Goal: Information Seeking & Learning: Check status

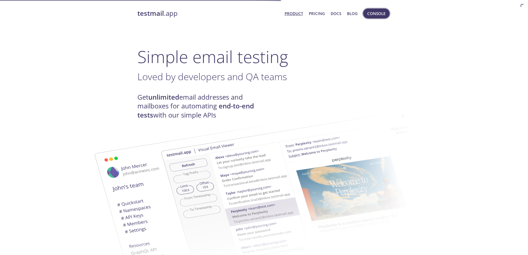
click at [375, 16] on span "Console" at bounding box center [376, 13] width 18 height 7
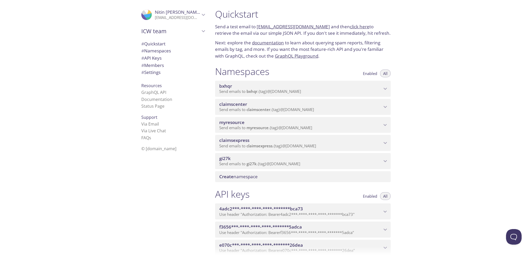
click at [298, 110] on span "Send emails to claimscenter . {tag} @inbox.testmail.app" at bounding box center [266, 109] width 95 height 5
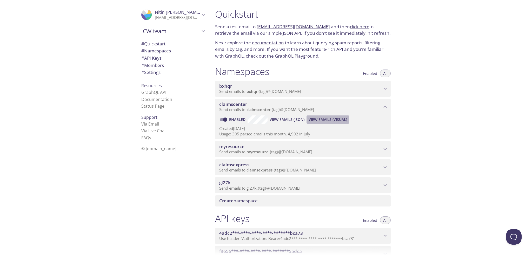
click at [318, 121] on span "View Emails (Visual)" at bounding box center [328, 120] width 38 height 6
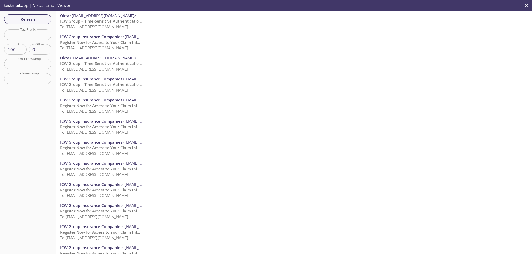
click at [108, 43] on span "Register Now for Access to Your Claim Information" at bounding box center [107, 42] width 95 height 5
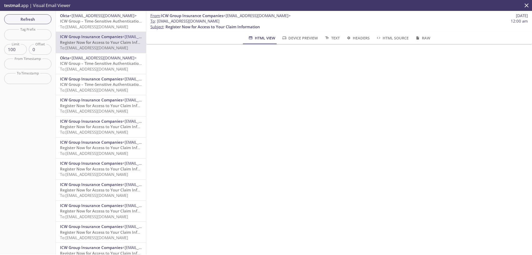
click at [302, 38] on span "Device Preview" at bounding box center [300, 38] width 36 height 6
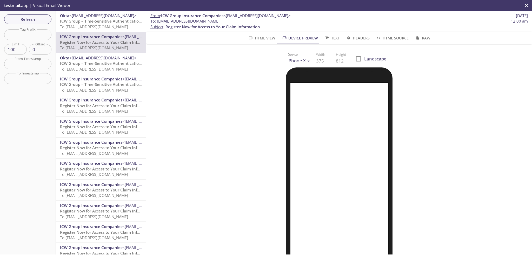
click at [103, 22] on span "ICW Group – Time-Sensitive Authentication Code" at bounding box center [106, 20] width 92 height 5
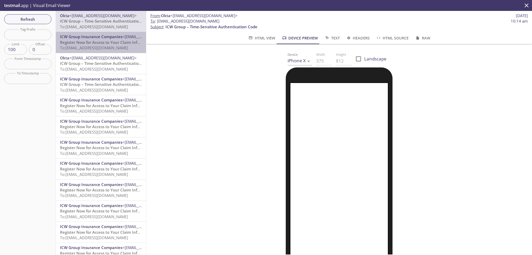
click at [101, 38] on span "ICW Group Insurance Companies" at bounding box center [91, 36] width 62 height 5
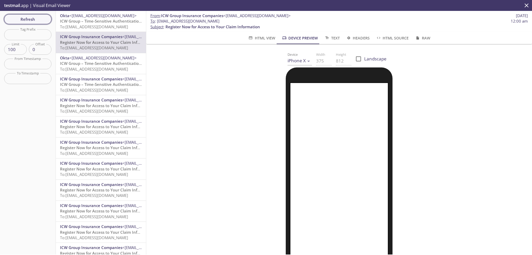
click at [38, 21] on span "Refresh" at bounding box center [27, 19] width 39 height 7
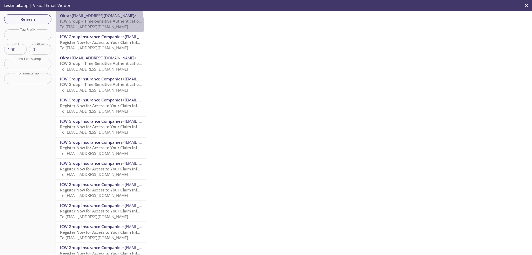
click at [80, 25] on span "To: claimscenter.3005_test4@inbox.testmail.app" at bounding box center [94, 26] width 68 height 5
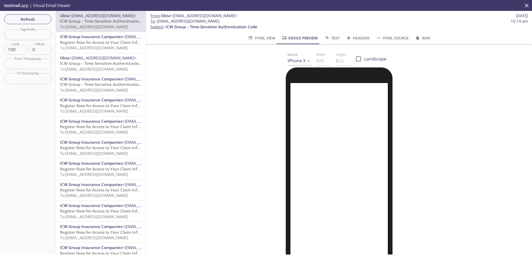
click at [81, 39] on span "ICW Group Insurance Companies" at bounding box center [91, 36] width 62 height 5
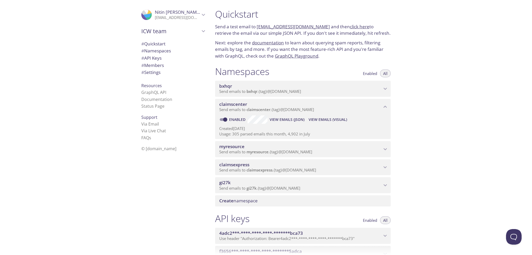
click at [269, 144] on span "myresource" at bounding box center [300, 147] width 163 height 6
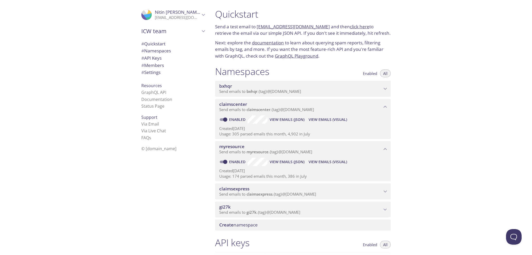
click at [323, 164] on span "View Emails (Visual)" at bounding box center [328, 162] width 38 height 6
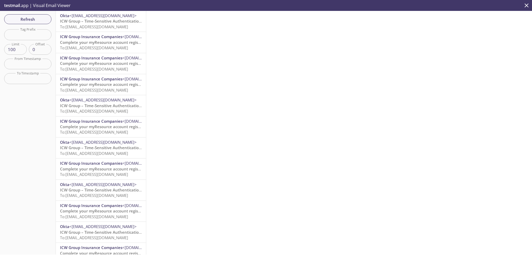
click at [94, 39] on span "ICW Group Insurance Companies" at bounding box center [91, 36] width 62 height 5
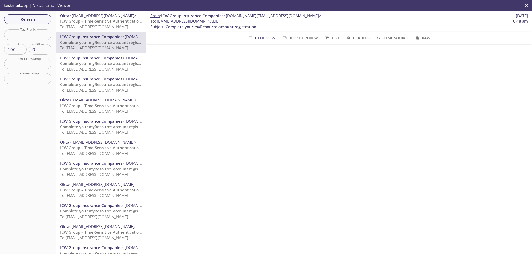
click at [300, 39] on span "Device Preview" at bounding box center [300, 38] width 36 height 6
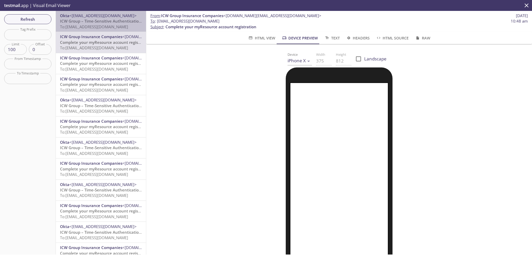
click at [102, 25] on span "To: myresource.paradise24@inbox.testmail.app" at bounding box center [94, 26] width 68 height 5
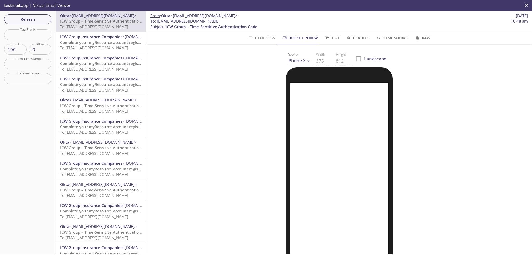
click at [97, 40] on span "Complete your myResource account registration" at bounding box center [105, 42] width 91 height 5
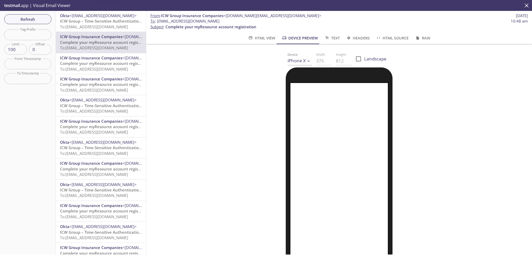
click at [96, 63] on span "Complete your myResource account registration" at bounding box center [105, 63] width 91 height 5
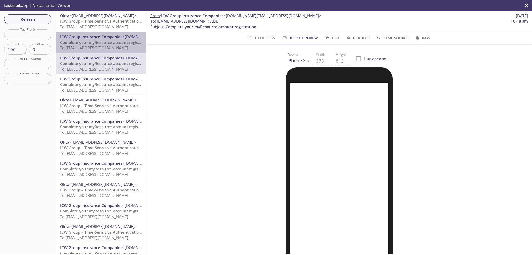
click at [101, 41] on span "Complete your myResource account registration" at bounding box center [105, 42] width 91 height 5
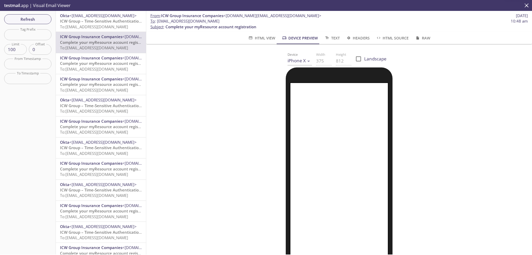
click at [100, 57] on span "ICW Group Insurance Companies" at bounding box center [91, 57] width 62 height 5
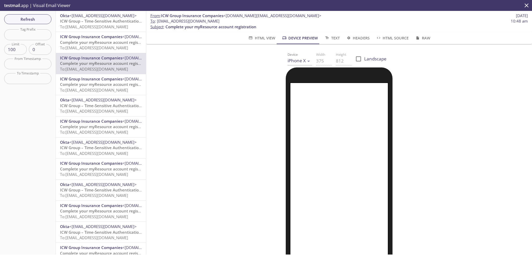
click at [104, 42] on span "Complete your myResource account registration" at bounding box center [105, 42] width 91 height 5
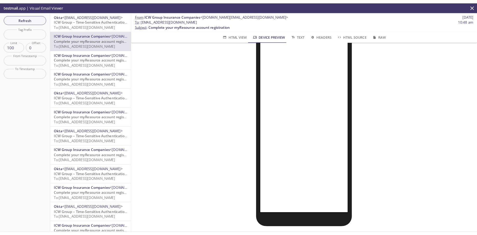
scroll to position [69, 0]
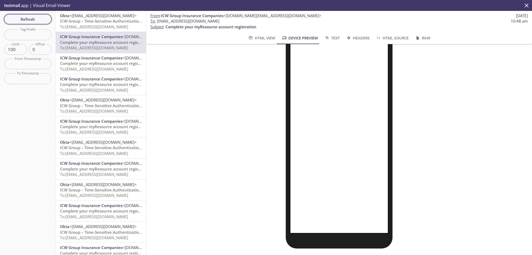
click at [29, 18] on span "Refresh" at bounding box center [27, 19] width 39 height 7
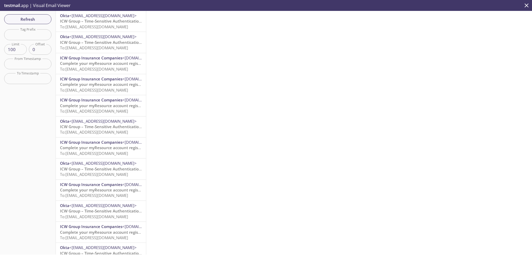
click at [84, 21] on span "ICW Group – Time-Sensitive Authentication Code" at bounding box center [106, 20] width 92 height 5
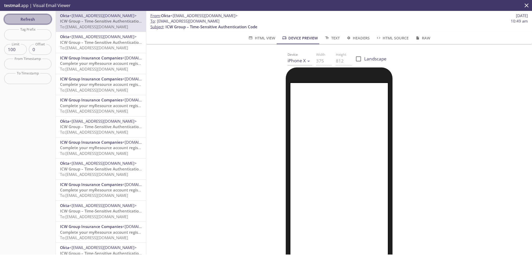
click at [34, 21] on span "Refresh" at bounding box center [27, 19] width 39 height 7
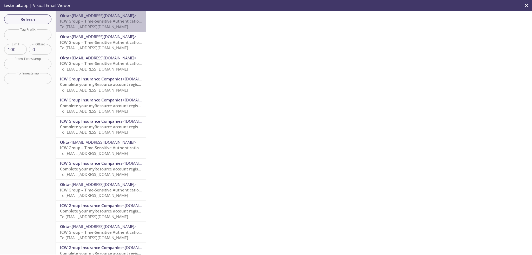
click at [101, 25] on span "To: [EMAIL_ADDRESS][DOMAIN_NAME]" at bounding box center [94, 26] width 68 height 5
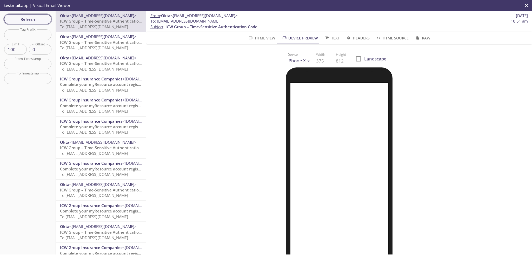
click at [34, 24] on button "Refresh" at bounding box center [27, 19] width 47 height 10
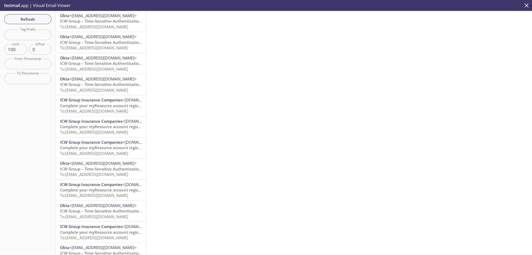
click at [106, 21] on span "ICW Group – Time-Sensitive Authentication Code" at bounding box center [106, 20] width 92 height 5
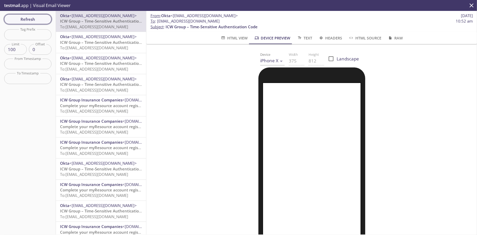
click at [17, 18] on span "Refresh" at bounding box center [27, 19] width 39 height 7
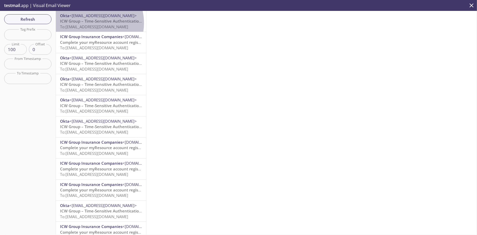
click at [90, 23] on span "ICW Group – Time-Sensitive Authentication Code" at bounding box center [106, 20] width 92 height 5
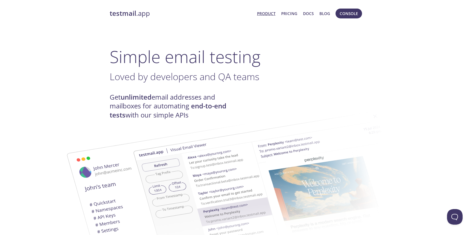
click at [347, 13] on span "Console" at bounding box center [348, 13] width 18 height 7
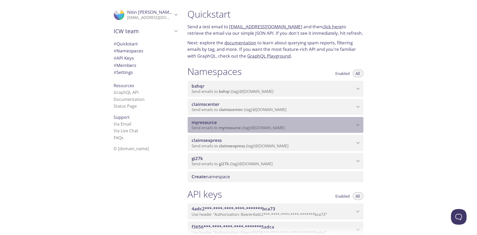
click at [253, 124] on span "myresource" at bounding box center [273, 123] width 163 height 6
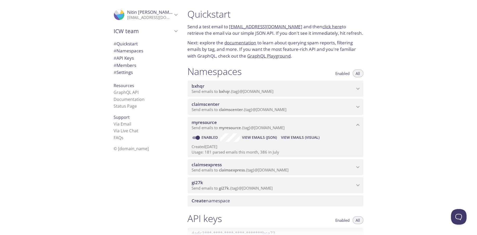
click at [300, 137] on span "View Emails (Visual)" at bounding box center [300, 138] width 38 height 6
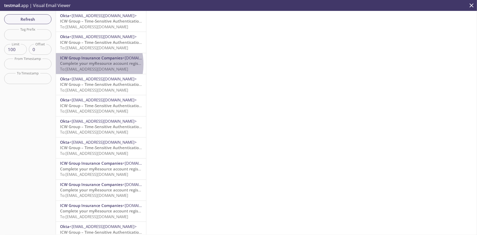
click at [83, 64] on span "Complete your myResource account registration" at bounding box center [105, 63] width 91 height 5
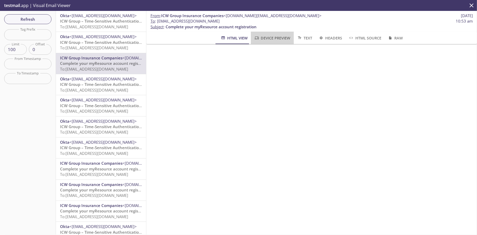
click at [286, 38] on span "Device Preview" at bounding box center [272, 38] width 36 height 6
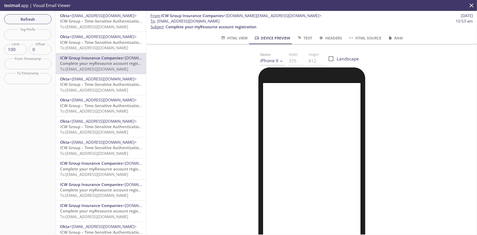
click at [31, 120] on div "Refresh Filters Tag Prefix Tag Prefix Limit 100 Limit Offset 0 Offset From Time…" at bounding box center [28, 123] width 56 height 224
click at [90, 92] on span "To: [EMAIL_ADDRESS][DOMAIN_NAME]" at bounding box center [94, 90] width 68 height 5
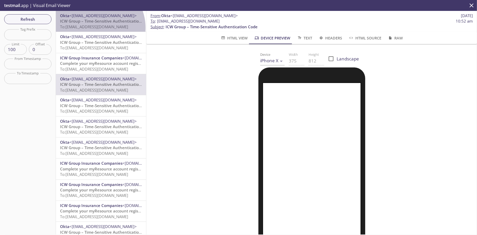
click at [95, 28] on span "To: [EMAIL_ADDRESS][DOMAIN_NAME]" at bounding box center [94, 26] width 68 height 5
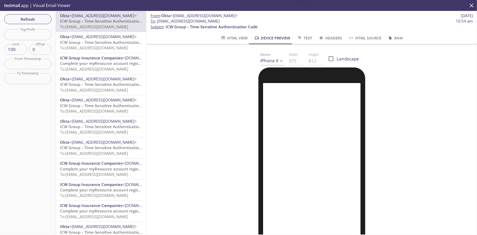
click at [96, 41] on span "ICW Group – Time-Sensitive Authentication Code" at bounding box center [106, 42] width 92 height 5
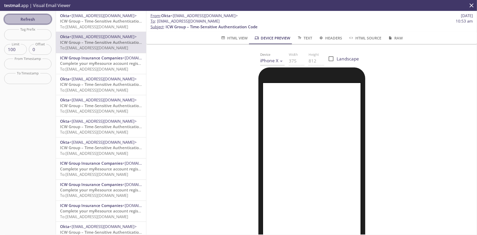
click at [41, 18] on span "Refresh" at bounding box center [27, 19] width 39 height 7
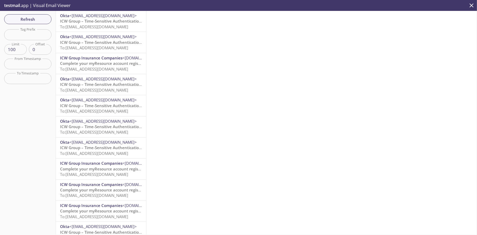
click at [78, 19] on span "ICW Group – Time-Sensitive Authentication Code" at bounding box center [106, 20] width 92 height 5
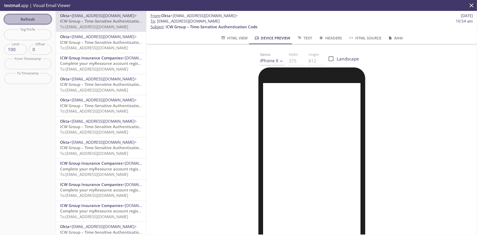
click at [38, 18] on span "Refresh" at bounding box center [27, 19] width 39 height 7
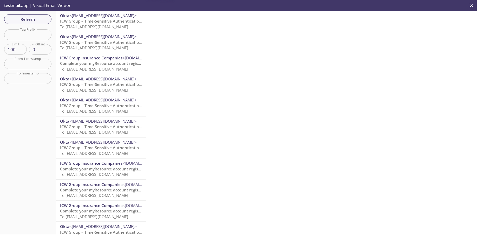
click at [81, 22] on span "ICW Group – Time-Sensitive Authentication Code" at bounding box center [106, 20] width 92 height 5
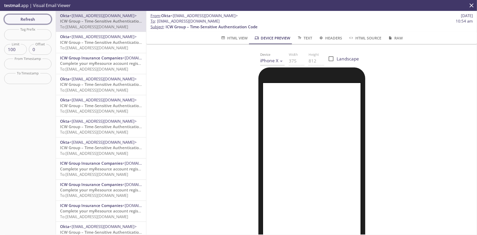
click at [28, 17] on span "Refresh" at bounding box center [27, 19] width 39 height 7
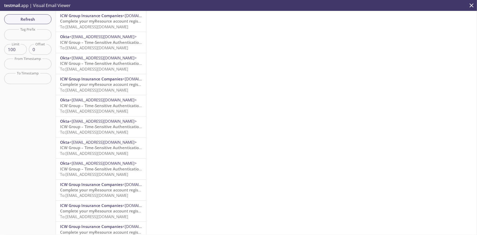
click at [92, 22] on span "Complete your myResource account registration" at bounding box center [105, 20] width 91 height 5
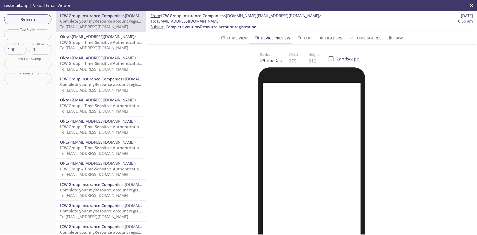
click at [31, 98] on div "Refresh Filters Tag Prefix Tag Prefix Limit 100 Limit Offset 0 Offset From Time…" at bounding box center [28, 123] width 56 height 224
click at [29, 120] on div "Refresh Filters Tag Prefix Tag Prefix Limit 100 Limit Offset 0 Offset From Time…" at bounding box center [28, 123] width 56 height 224
drag, startPoint x: 157, startPoint y: 22, endPoint x: 238, endPoint y: 22, distance: 81.0
click at [238, 22] on span "To : [EMAIL_ADDRESS][DOMAIN_NAME] 10:56 am" at bounding box center [311, 20] width 322 height 5
copy span "[EMAIL_ADDRESS][DOMAIN_NAME]"
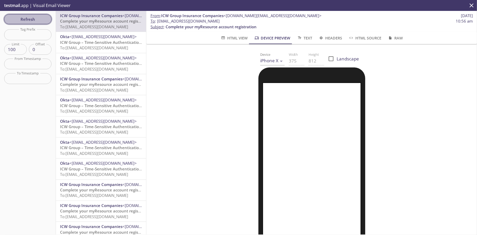
click at [40, 17] on span "Refresh" at bounding box center [27, 19] width 39 height 7
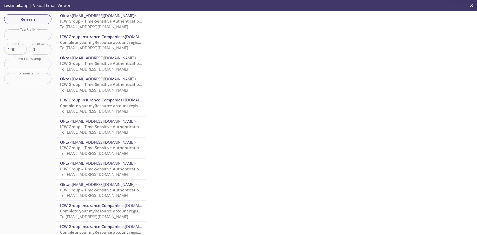
click at [89, 22] on span "ICW Group – Time-Sensitive Authentication Code" at bounding box center [106, 20] width 92 height 5
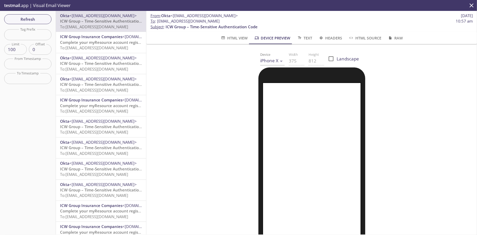
click at [33, 108] on div "Refresh Filters Tag Prefix Tag Prefix Limit 100 Limit Offset 0 Offset From Time…" at bounding box center [28, 123] width 56 height 224
click at [418, 81] on div at bounding box center [311, 189] width 318 height 242
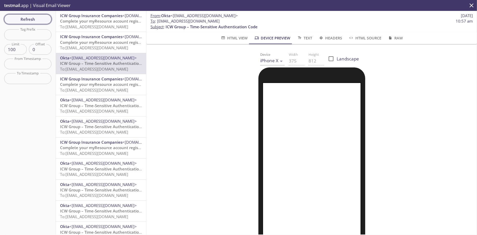
click at [29, 21] on span "Refresh" at bounding box center [27, 19] width 39 height 7
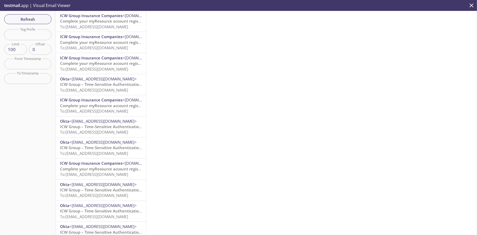
click at [96, 24] on span "To: [EMAIL_ADDRESS][DOMAIN_NAME]" at bounding box center [94, 26] width 68 height 5
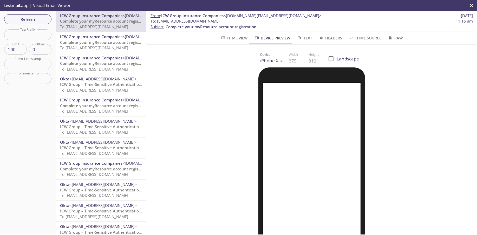
click at [15, 107] on div "Refresh Filters Tag Prefix Tag Prefix Limit 100 Limit Offset 0 Offset From Time…" at bounding box center [28, 123] width 56 height 224
click at [34, 22] on span "Refresh" at bounding box center [27, 19] width 39 height 7
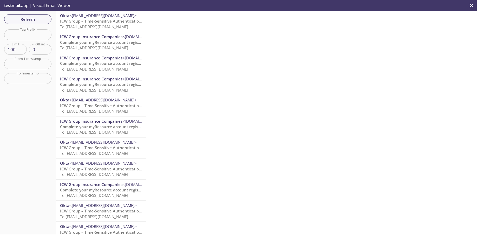
click at [100, 24] on span "To: [EMAIL_ADDRESS][DOMAIN_NAME]" at bounding box center [94, 26] width 68 height 5
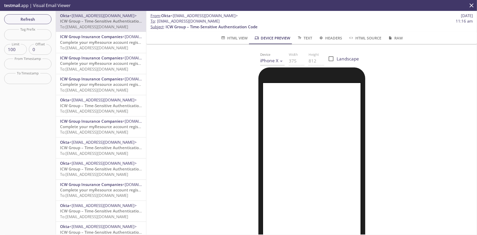
click at [101, 48] on span "To: [EMAIL_ADDRESS][DOMAIN_NAME]" at bounding box center [94, 47] width 68 height 5
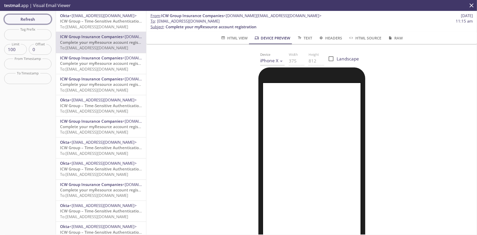
click at [23, 19] on span "Refresh" at bounding box center [27, 19] width 39 height 7
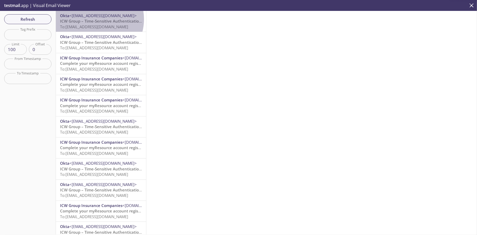
click at [94, 19] on span "ICW Group – Time-Sensitive Authentication Code" at bounding box center [106, 20] width 92 height 5
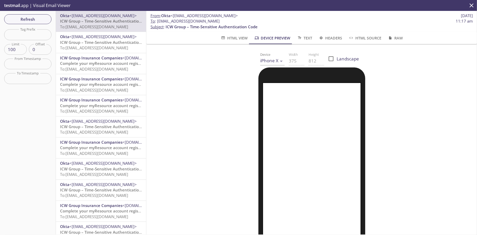
click at [205, 88] on div at bounding box center [311, 189] width 318 height 242
click at [26, 18] on span "Refresh" at bounding box center [27, 19] width 39 height 7
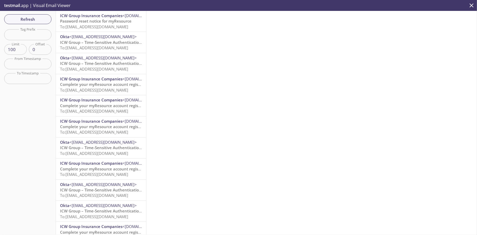
click at [99, 23] on span "Password reset notice for myResource" at bounding box center [95, 20] width 71 height 5
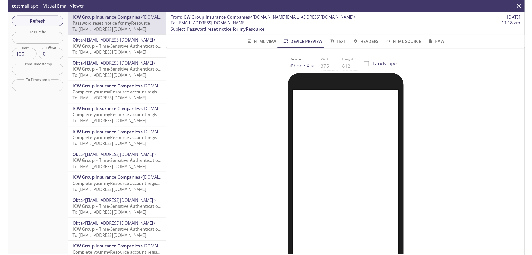
scroll to position [52, 0]
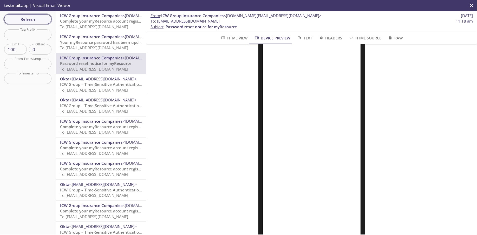
click at [34, 21] on span "Refresh" at bounding box center [27, 19] width 39 height 7
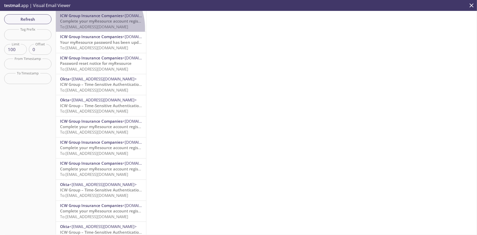
click at [82, 29] on span "To: [EMAIL_ADDRESS][DOMAIN_NAME]" at bounding box center [94, 26] width 68 height 5
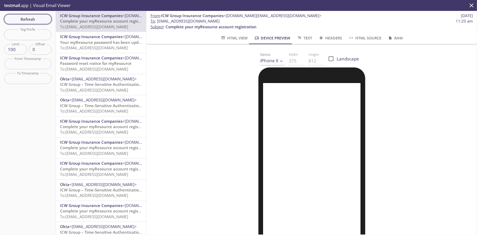
click at [35, 18] on span "Refresh" at bounding box center [27, 19] width 39 height 7
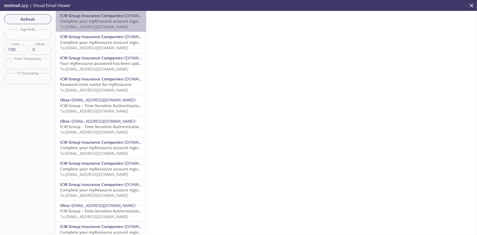
click at [110, 18] on span "ICW Group Insurance Companies" at bounding box center [91, 15] width 62 height 5
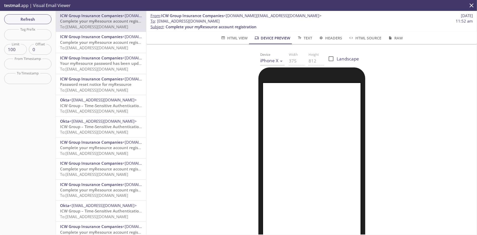
click at [14, 20] on span "Refresh" at bounding box center [27, 19] width 39 height 7
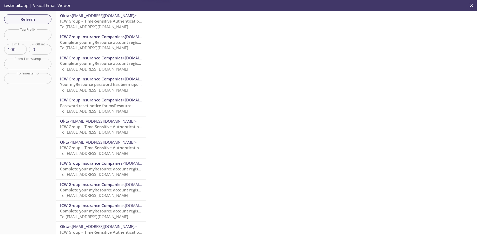
click at [106, 24] on span "To: [EMAIL_ADDRESS][DOMAIN_NAME]" at bounding box center [94, 26] width 68 height 5
